Goal: Task Accomplishment & Management: Manage account settings

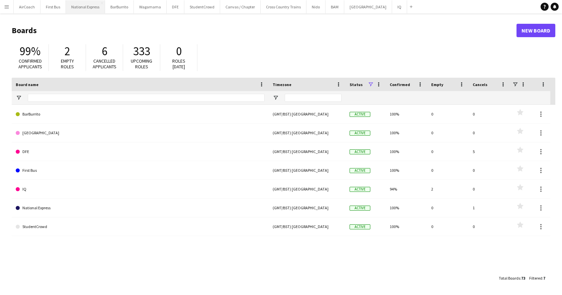
click at [87, 9] on button "National Express Close" at bounding box center [85, 6] width 39 height 13
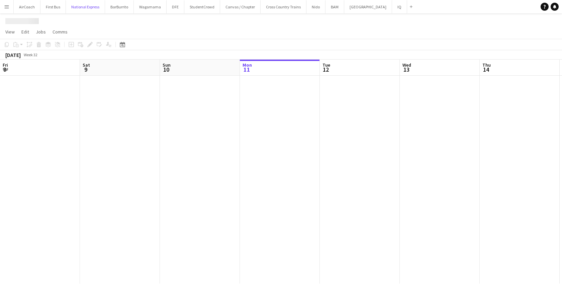
scroll to position [0, 160]
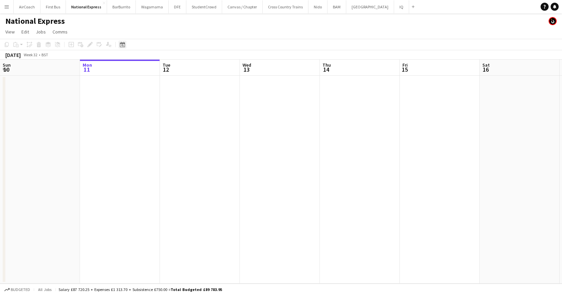
click at [126, 46] on div "Date picker" at bounding box center [122, 45] width 8 height 8
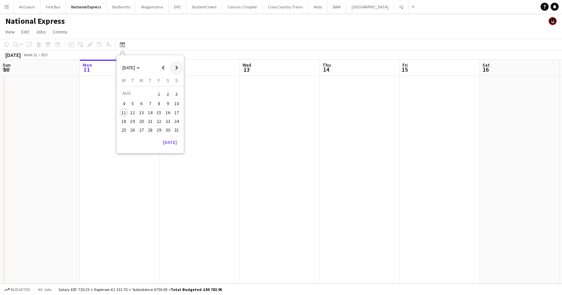
click at [176, 68] on span "Next month" at bounding box center [176, 67] width 13 height 13
click at [141, 130] on span "24" at bounding box center [142, 128] width 8 height 8
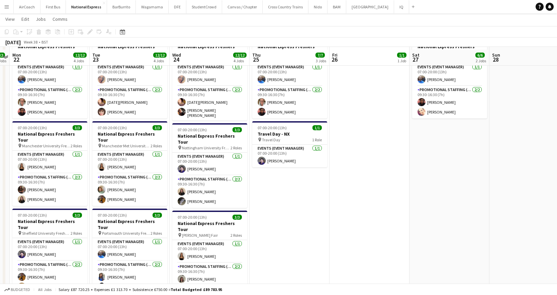
scroll to position [134, 0]
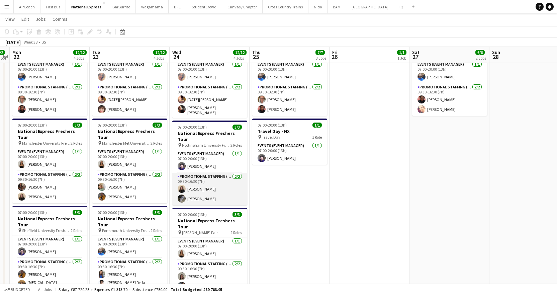
click at [197, 173] on app-card-role "Promotional Staffing (Brand Ambassadors) [DATE] 09:30-16:30 (7h) [PERSON_NAME] …" at bounding box center [209, 189] width 75 height 32
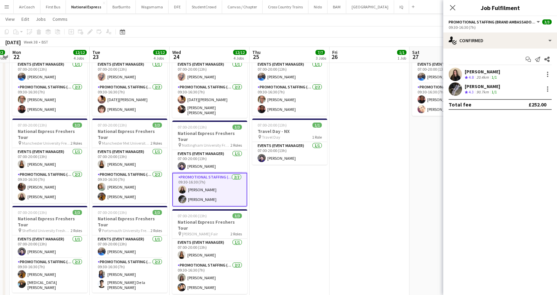
click at [475, 75] on div "Crew rating 4.8" at bounding box center [470, 78] width 10 height 6
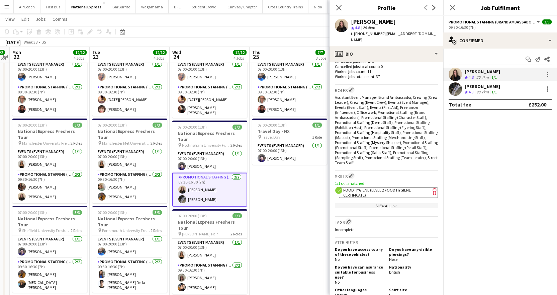
scroll to position [234, 0]
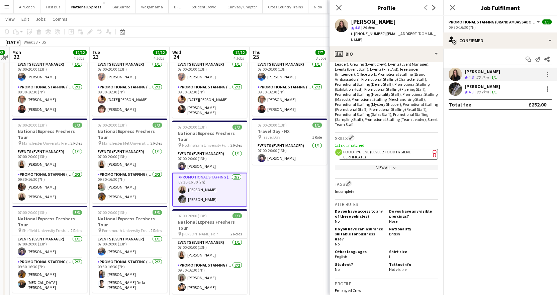
click at [396, 149] on span "Food Hygiene (Level 2 Food Hygiene Certificate)" at bounding box center [377, 154] width 68 height 10
click at [459, 7] on div "Close pop-in" at bounding box center [453, 7] width 19 height 15
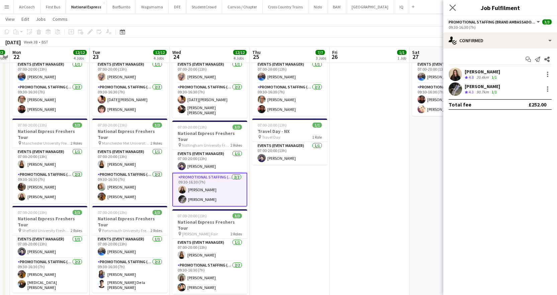
click at [457, 11] on app-icon "Close pop-in" at bounding box center [453, 8] width 10 height 10
